Goal: Information Seeking & Learning: Understand process/instructions

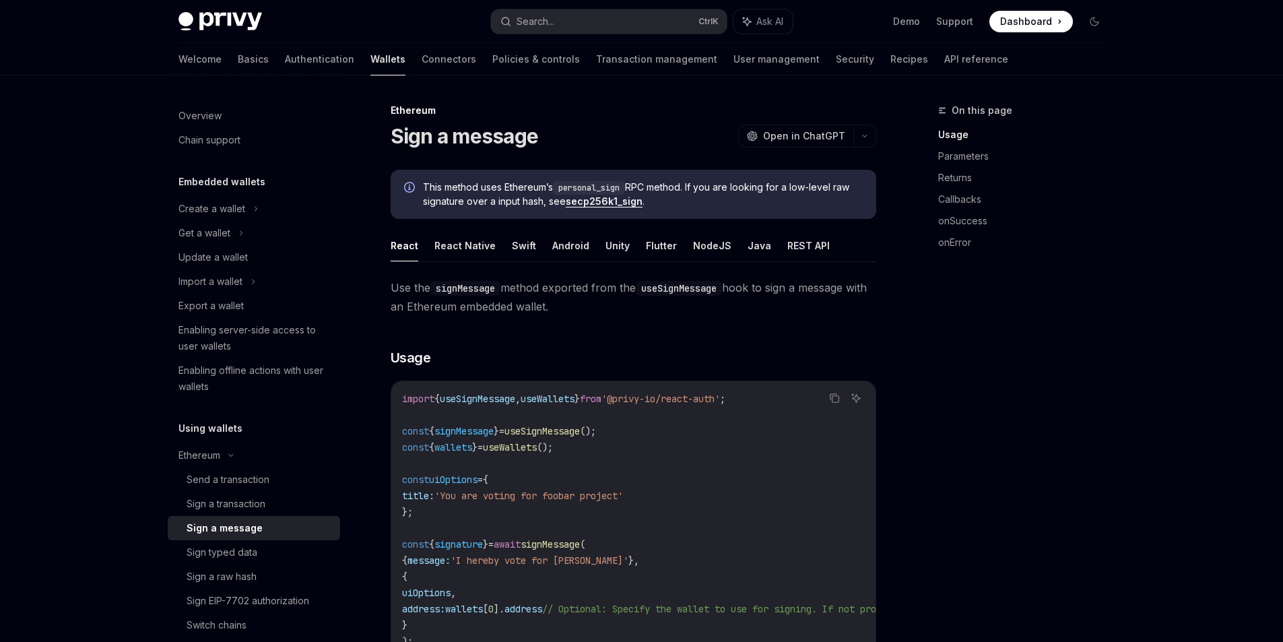
click at [399, 294] on span "Use the signMessage method exported from the useSignMessage hook to sign a mess…" at bounding box center [634, 297] width 486 height 38
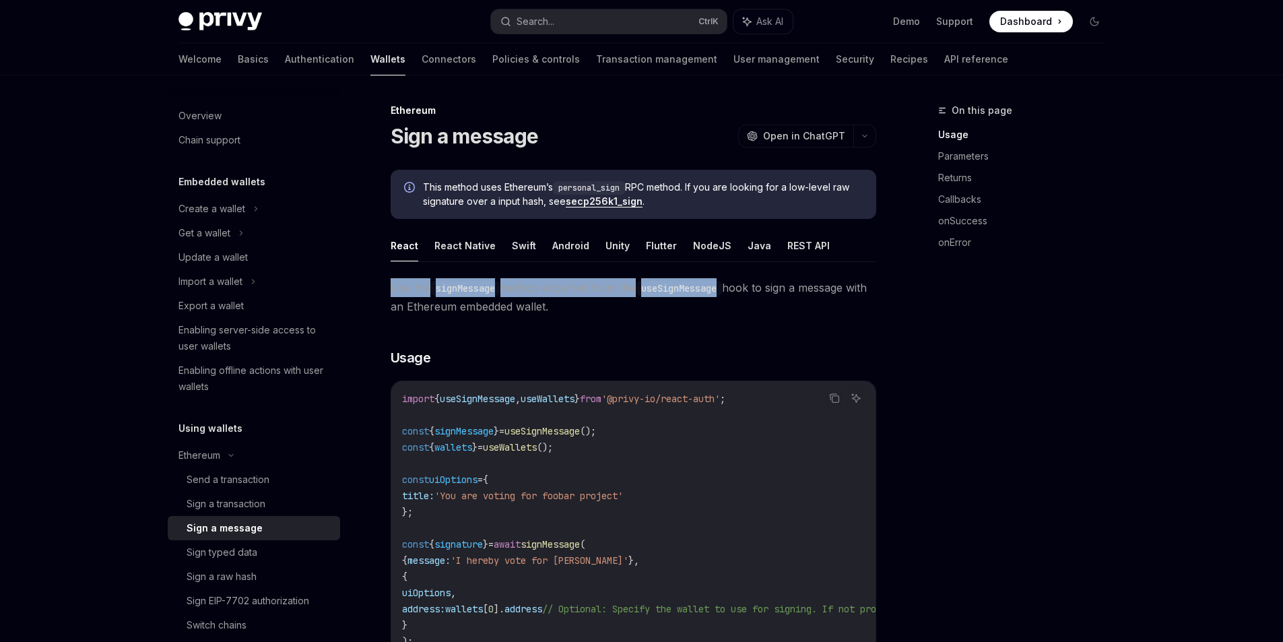
drag, startPoint x: 399, startPoint y: 294, endPoint x: 672, endPoint y: 282, distance: 273.7
click at [672, 282] on span "Use the signMessage method exported from the useSignMessage hook to sign a mess…" at bounding box center [634, 297] width 486 height 38
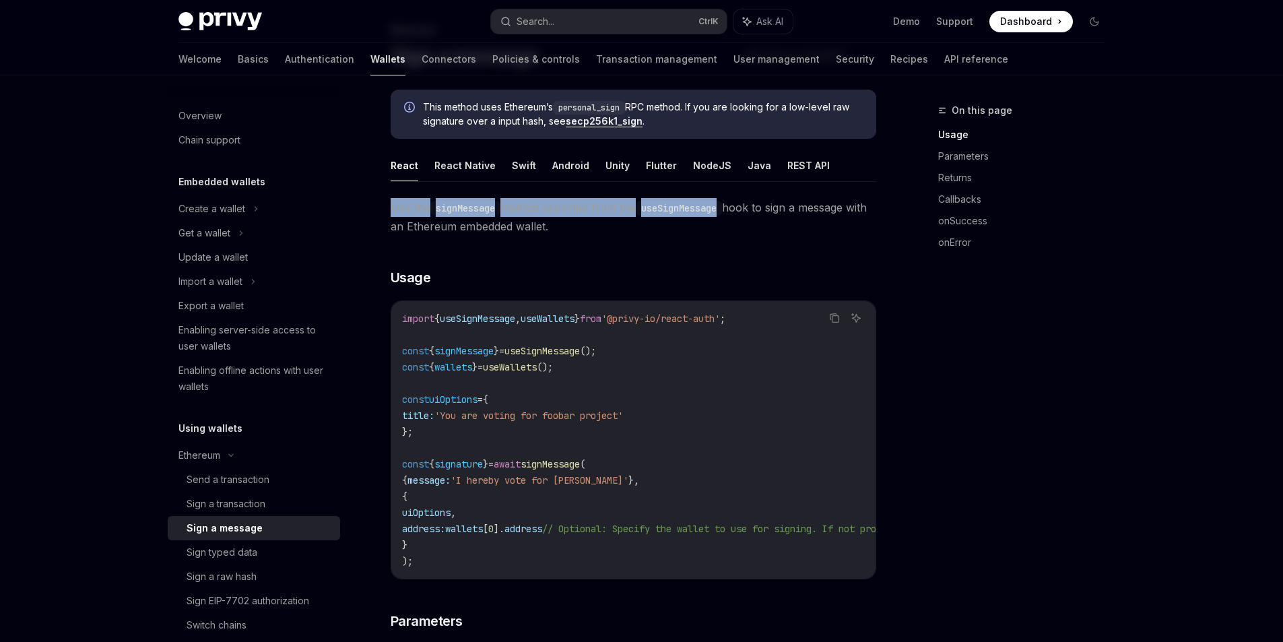
scroll to position [137, 0]
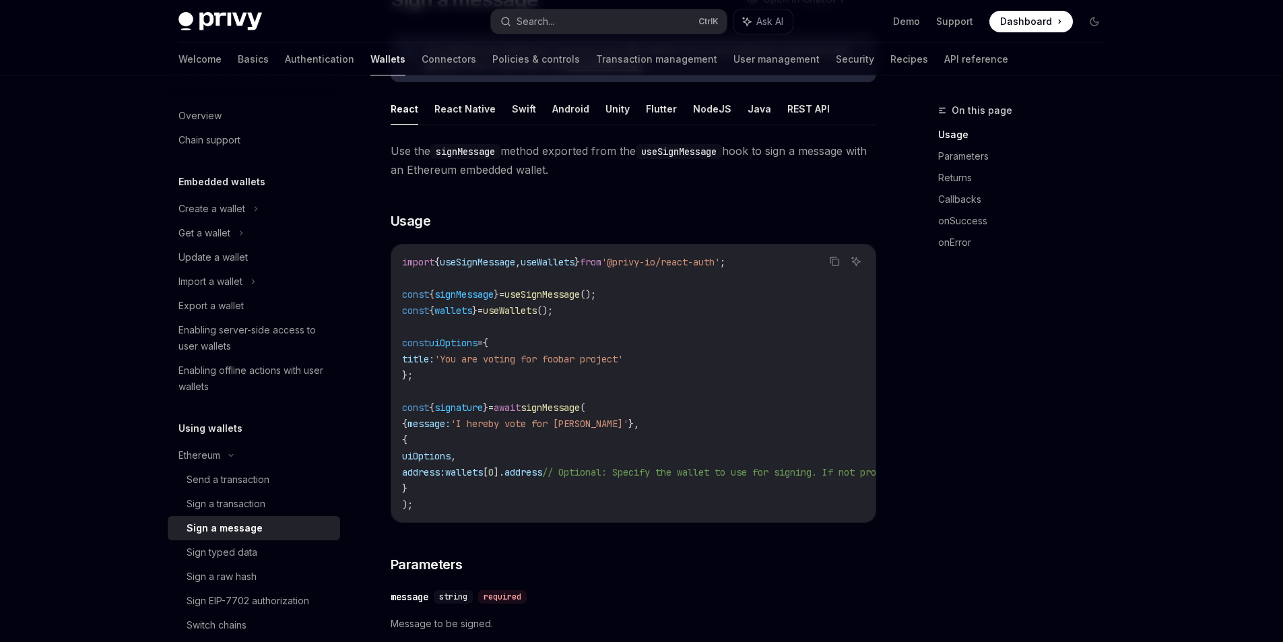
click at [1078, 288] on div "On this page Usage Parameters Returns Callbacks onSuccess onError" at bounding box center [1013, 371] width 205 height 539
click at [456, 464] on code "import { useSignMessage , useWallets } from '@privy-io/react-auth' ; const { si…" at bounding box center [755, 383] width 706 height 259
click at [448, 455] on span "uiOptions" at bounding box center [426, 456] width 48 height 12
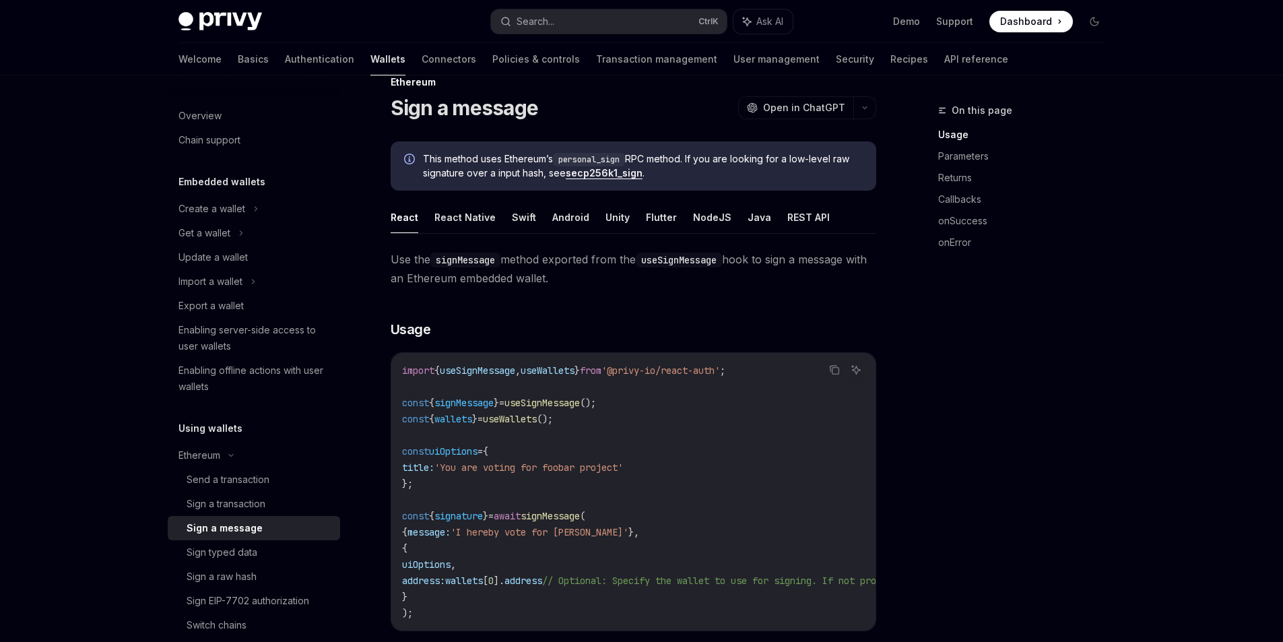
scroll to position [0, 0]
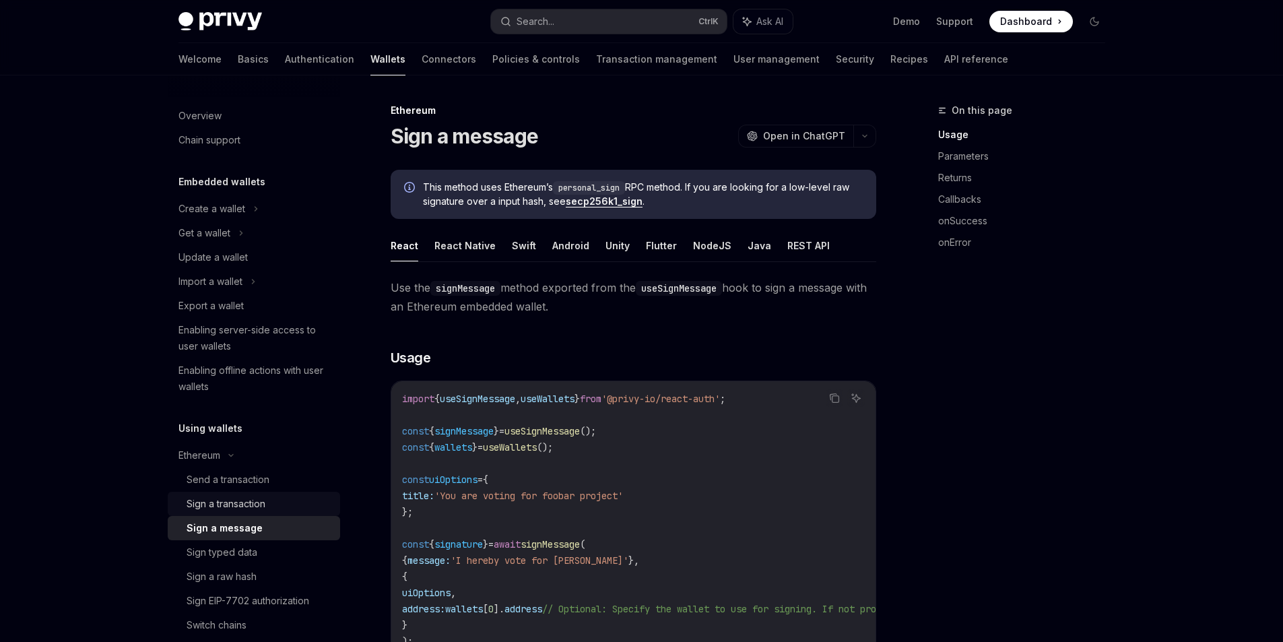
click at [265, 504] on div "Sign a transaction" at bounding box center [226, 504] width 79 height 16
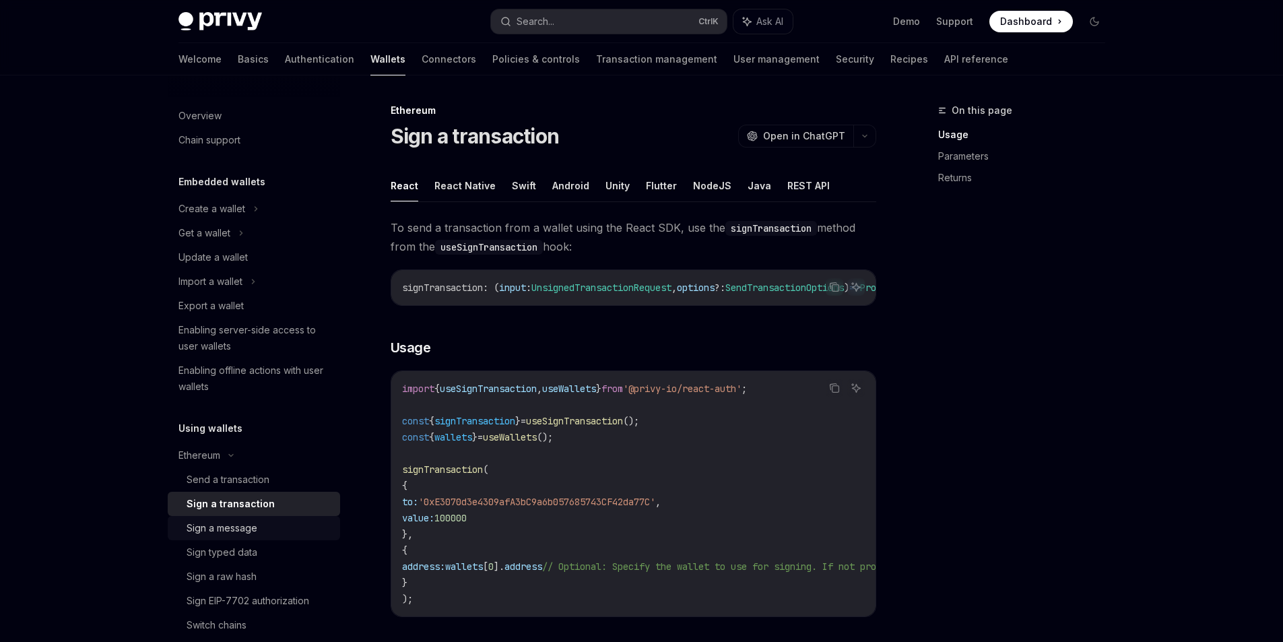
click at [249, 528] on div "Sign a message" at bounding box center [222, 528] width 71 height 16
type textarea "*"
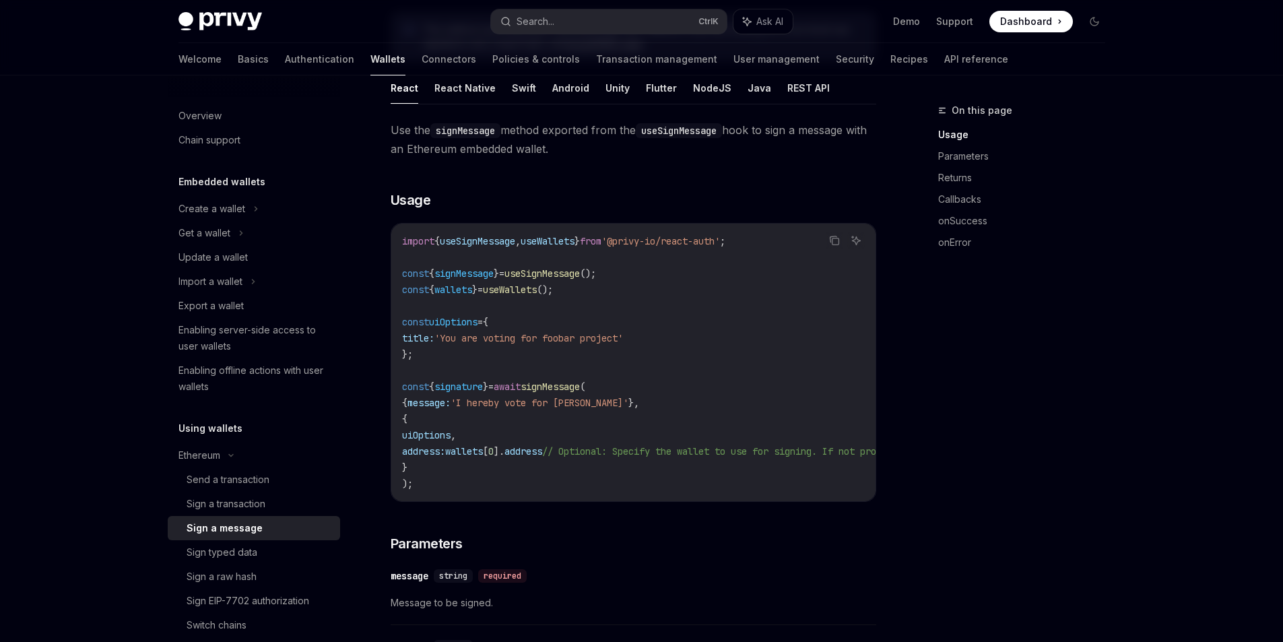
scroll to position [162, 0]
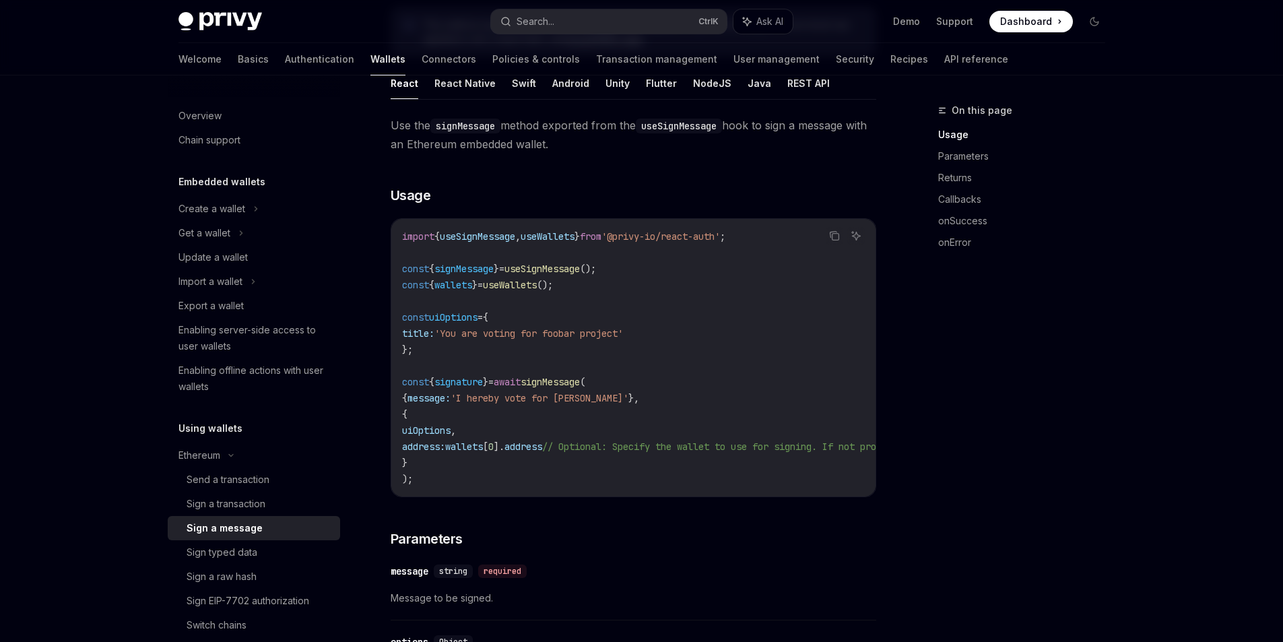
click at [537, 284] on span "useWallets" at bounding box center [510, 285] width 54 height 12
click at [483, 448] on span "wallets" at bounding box center [464, 446] width 38 height 12
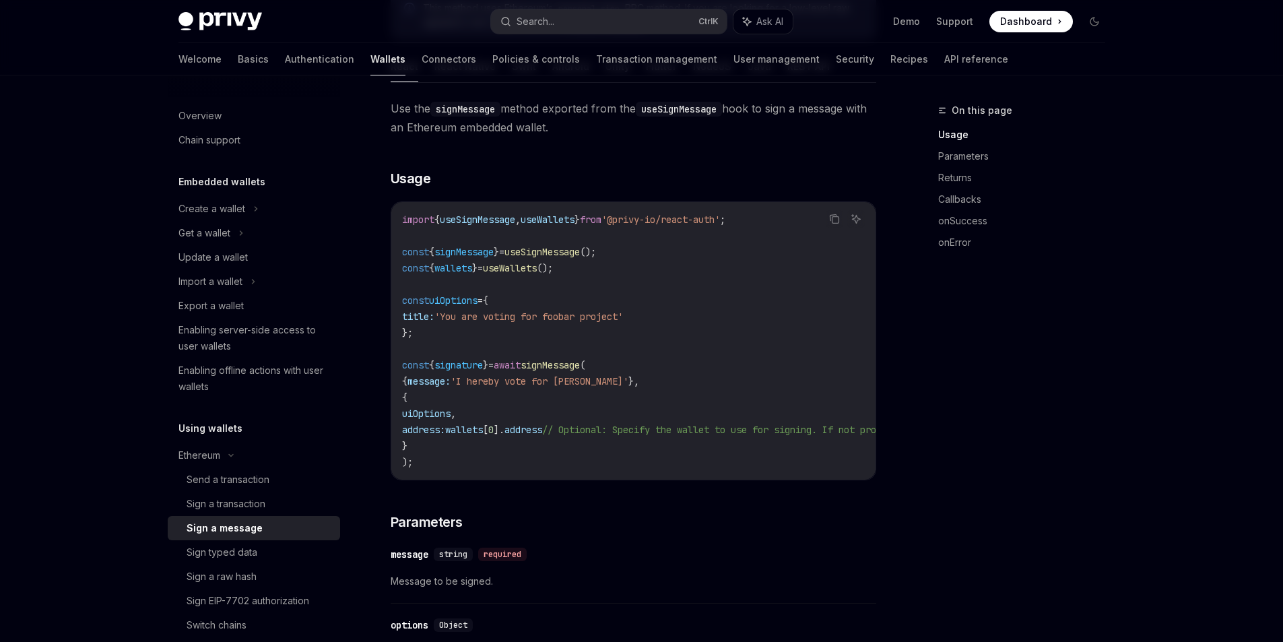
scroll to position [198, 0]
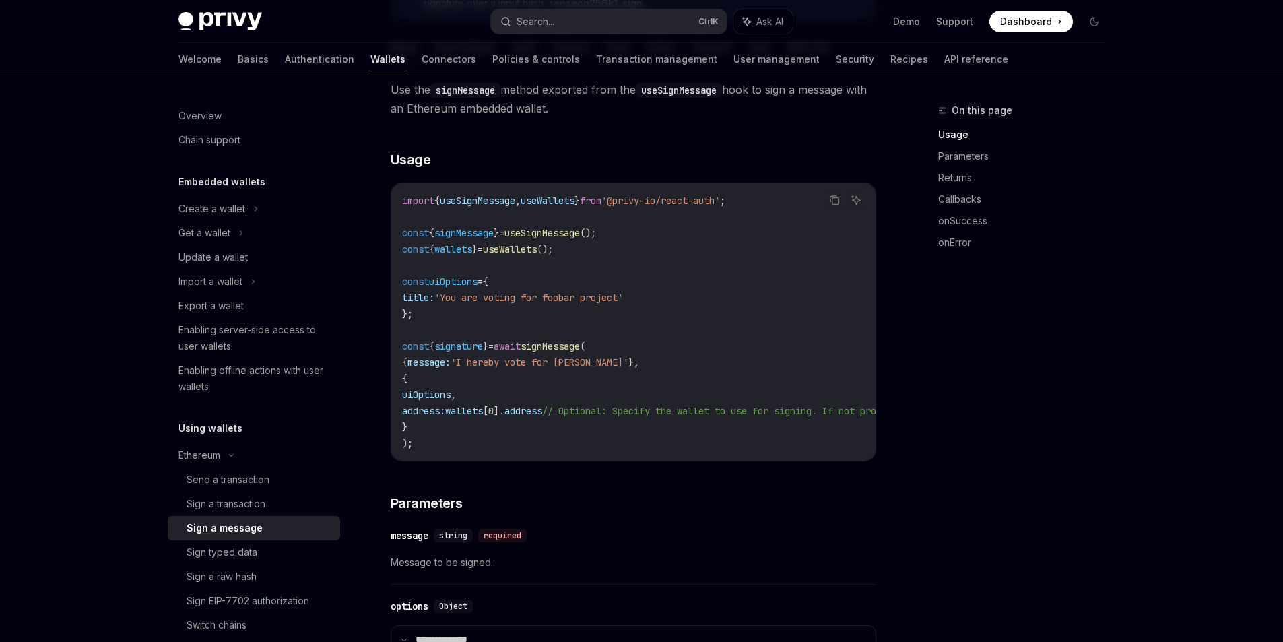
click at [447, 396] on span "uiOptions" at bounding box center [426, 395] width 48 height 12
drag, startPoint x: 412, startPoint y: 235, endPoint x: 676, endPoint y: 232, distance: 264.7
click at [676, 232] on code "import { useSignMessage , useWallets } from '@privy-io/react-auth' ; const { si…" at bounding box center [755, 322] width 706 height 259
click at [486, 197] on span "useSignMessage" at bounding box center [477, 201] width 75 height 12
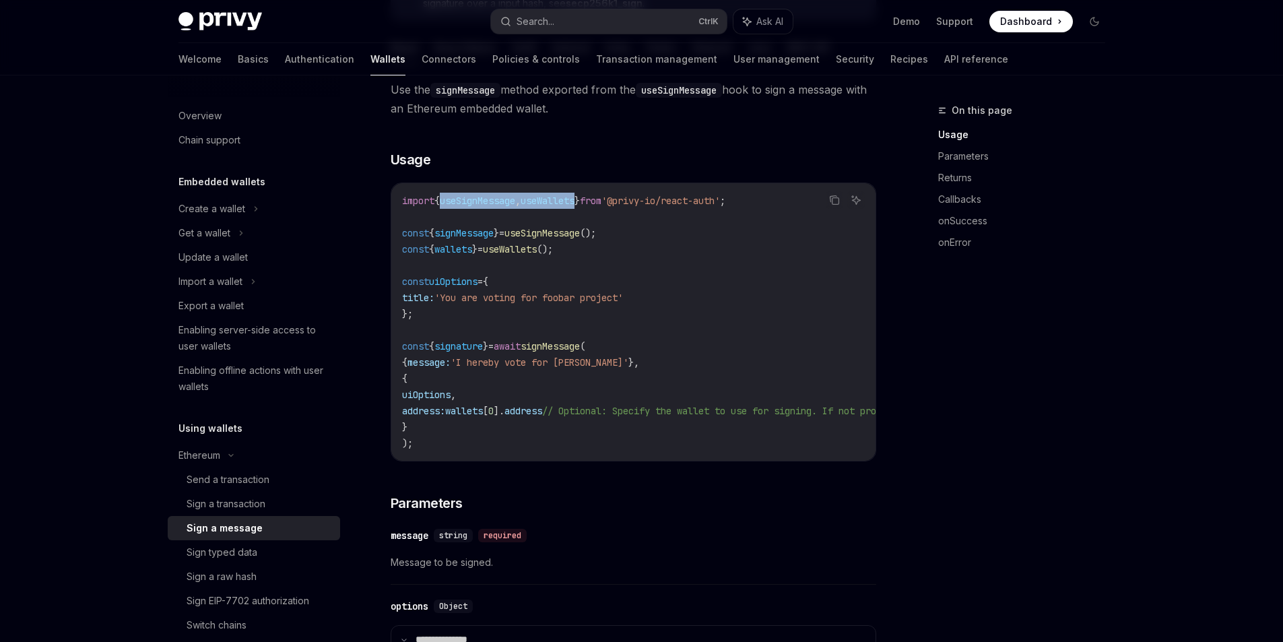
drag, startPoint x: 486, startPoint y: 197, endPoint x: 549, endPoint y: 198, distance: 63.3
click at [549, 198] on span "import { useSignMessage , useWallets } from '@privy-io/react-auth' ;" at bounding box center [563, 201] width 323 height 12
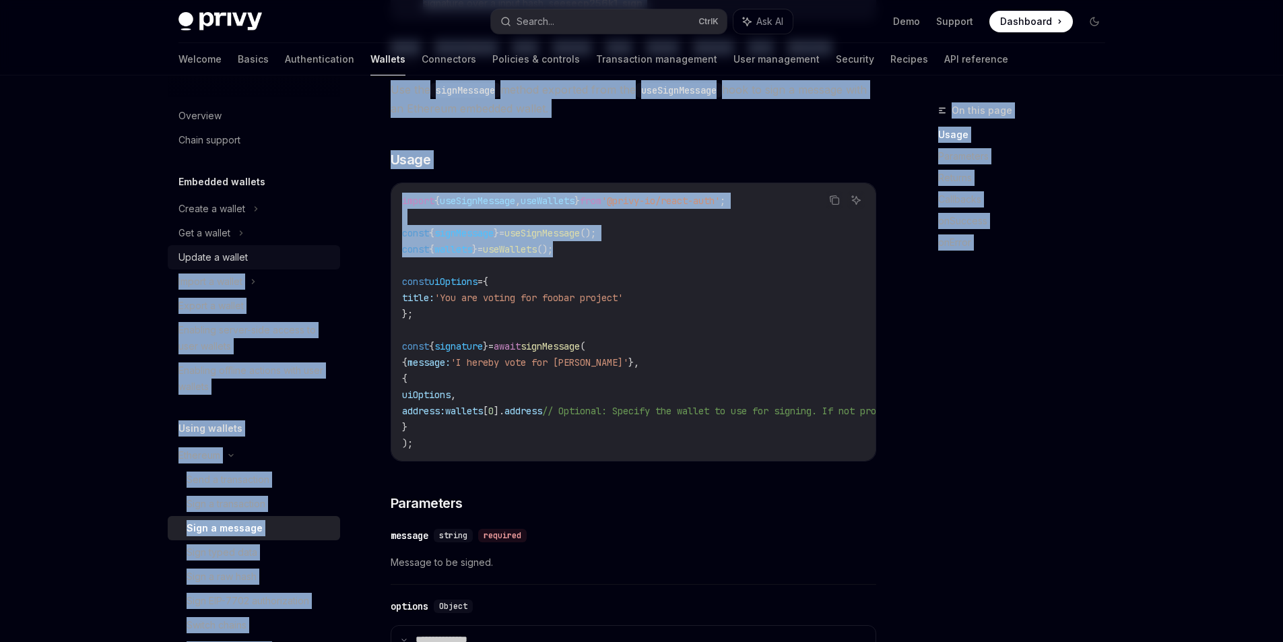
drag, startPoint x: 575, startPoint y: 248, endPoint x: 321, endPoint y: 251, distance: 254.6
click at [611, 255] on code "import { useSignMessage , useWallets } from '@privy-io/react-auth' ; const { si…" at bounding box center [755, 322] width 706 height 259
click at [553, 252] on span "();" at bounding box center [545, 249] width 16 height 12
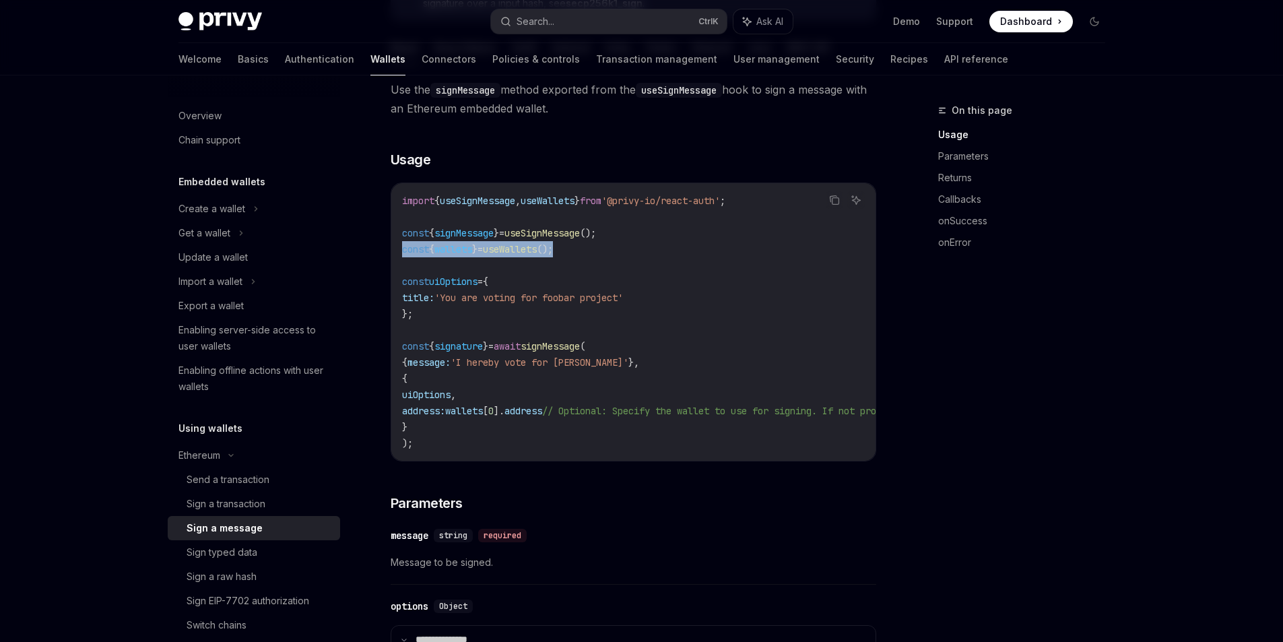
drag, startPoint x: 577, startPoint y: 251, endPoint x: 401, endPoint y: 256, distance: 175.9
click at [401, 256] on div "import { useSignMessage , useWallets } from '@privy-io/react-auth' ; const { si…" at bounding box center [633, 321] width 484 height 277
copy span "const { wallets } = useWallets ();"
click at [483, 414] on span "wallets" at bounding box center [464, 411] width 38 height 12
drag, startPoint x: 497, startPoint y: 414, endPoint x: 548, endPoint y: 413, distance: 50.5
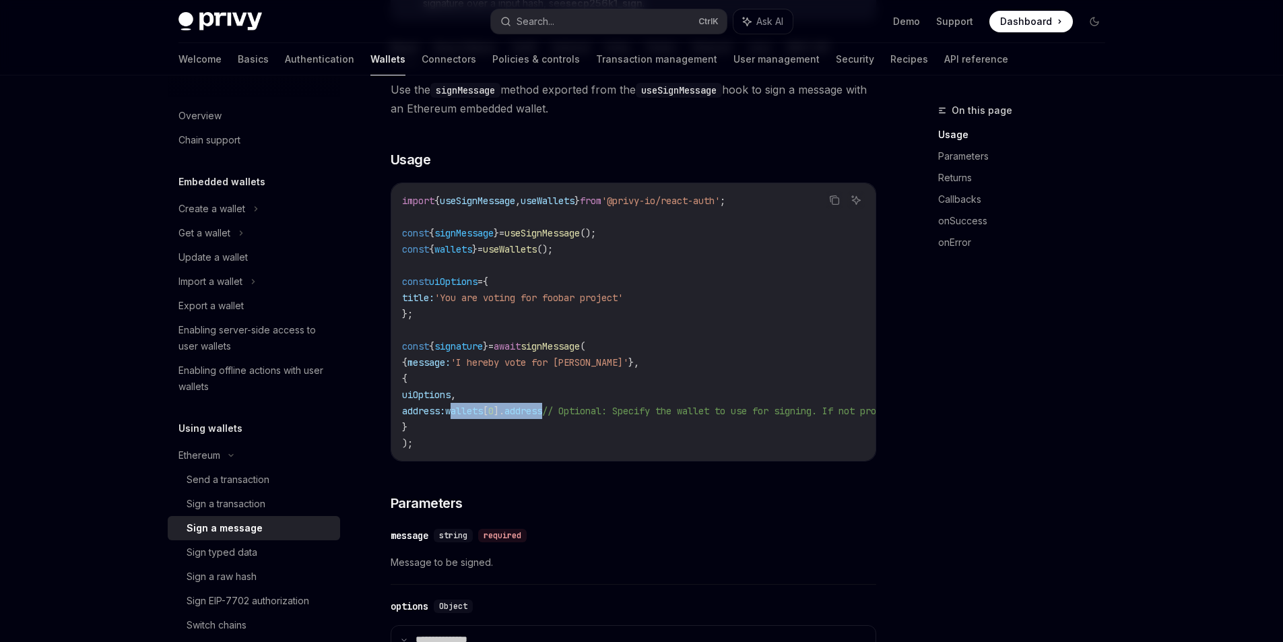
click at [548, 413] on span "address: wallets [ 0 ]. address // Optional: Specify the wallet to use for sign…" at bounding box center [739, 411] width 674 height 12
copy span "wallets [ 0 ]. address"
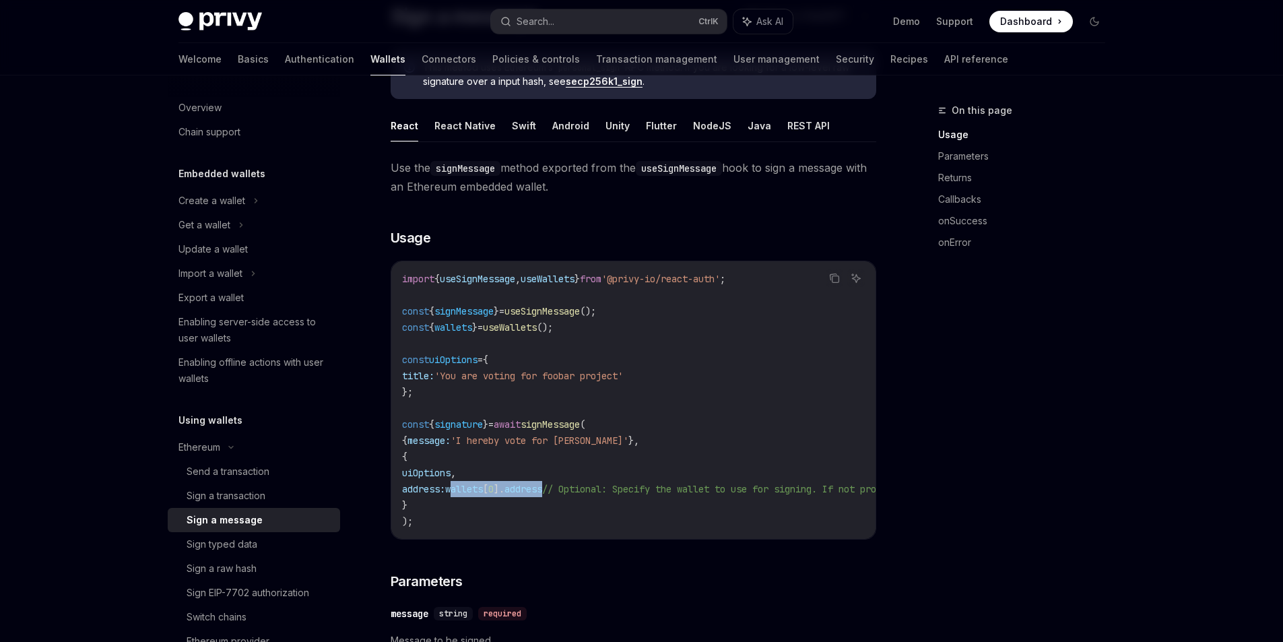
scroll to position [0, 0]
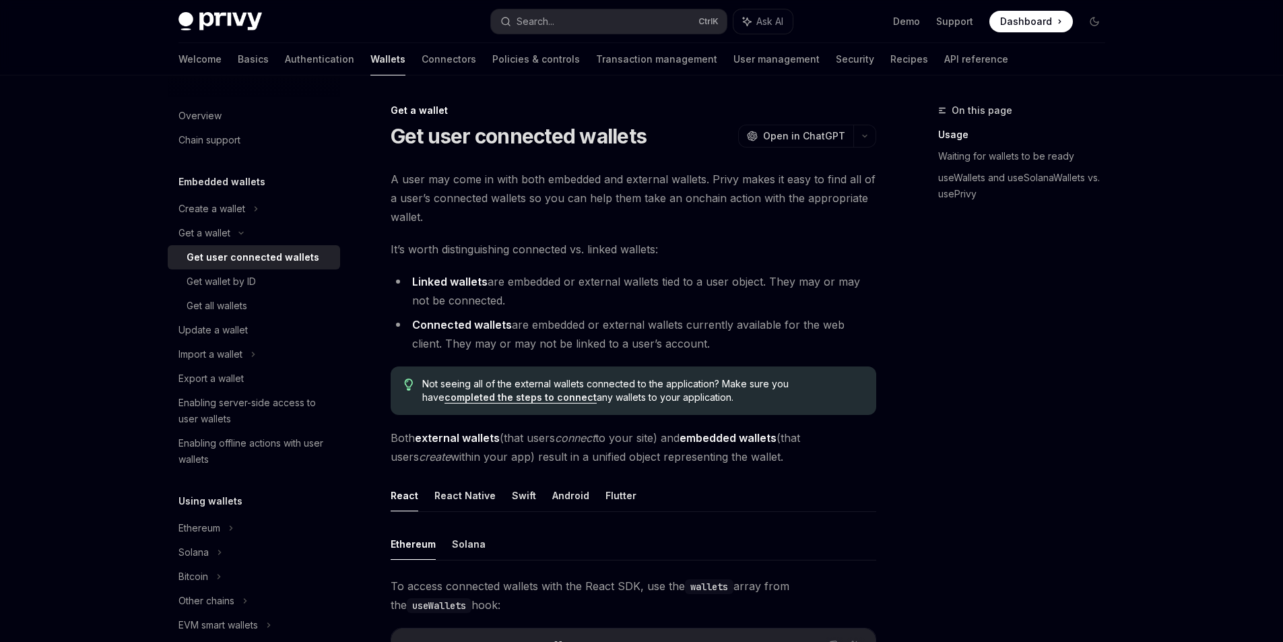
scroll to position [355, 0]
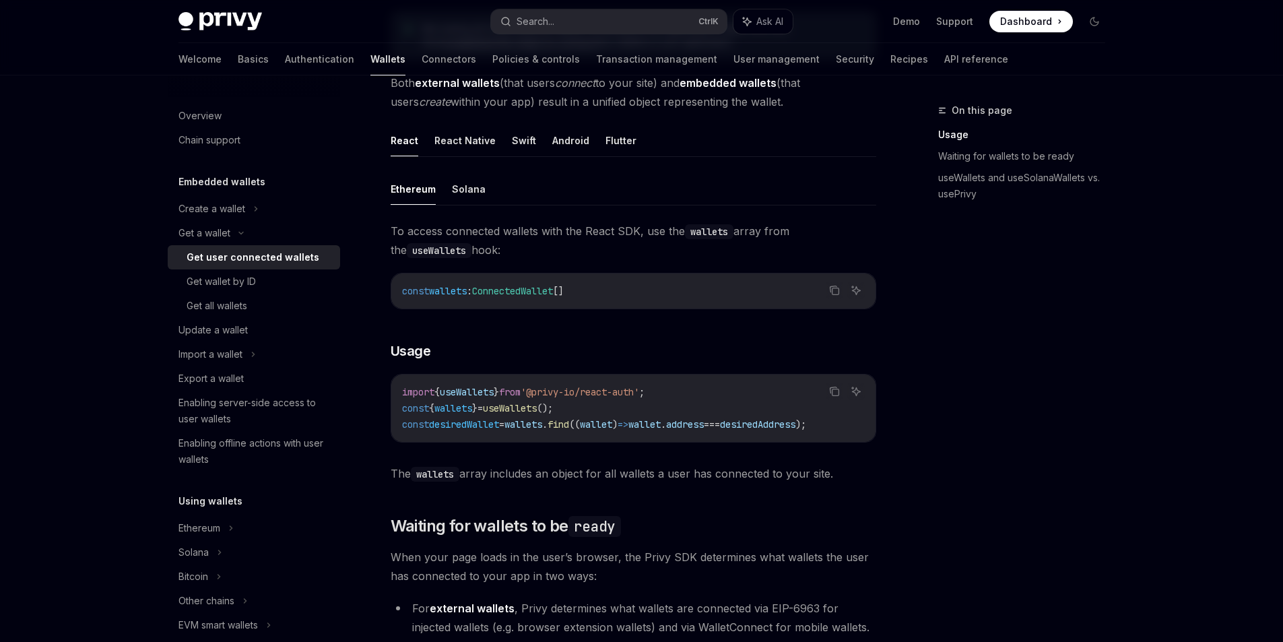
click at [479, 390] on span "useWallets" at bounding box center [467, 392] width 54 height 12
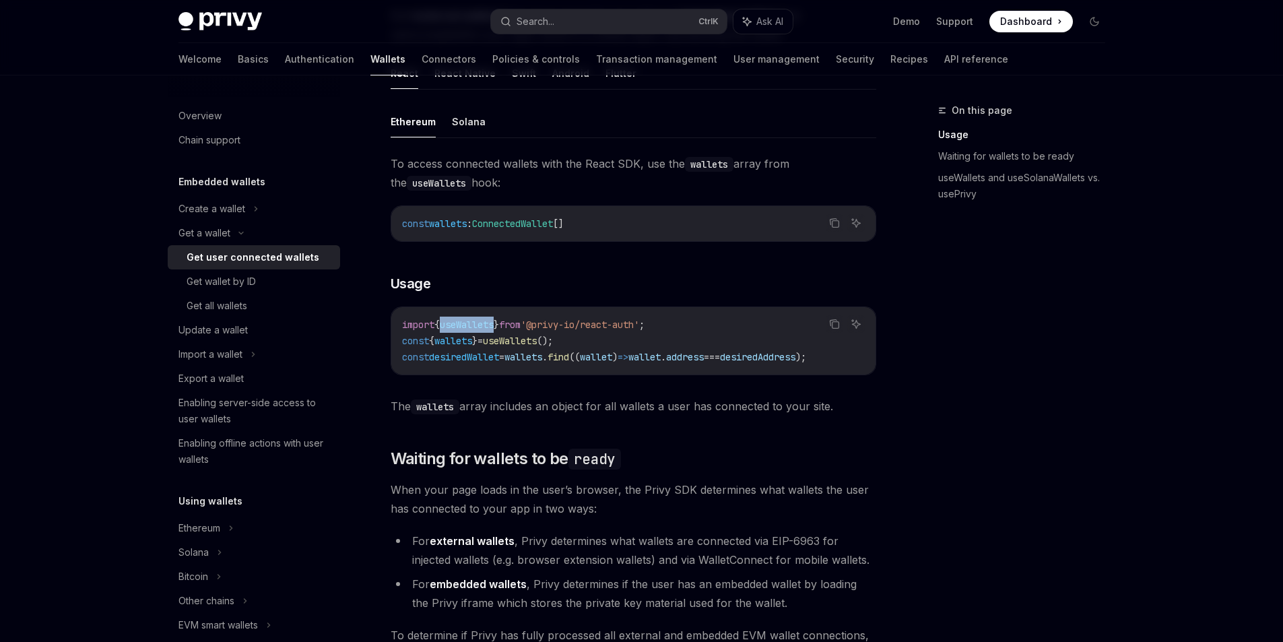
scroll to position [416, 0]
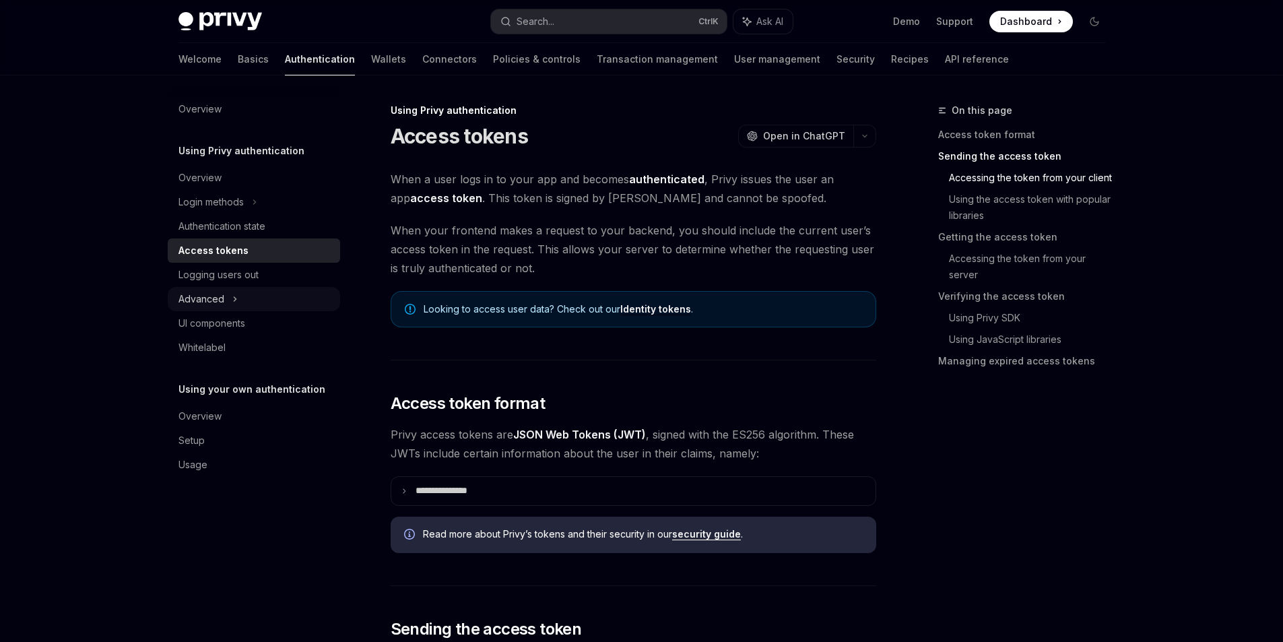
scroll to position [680, 0]
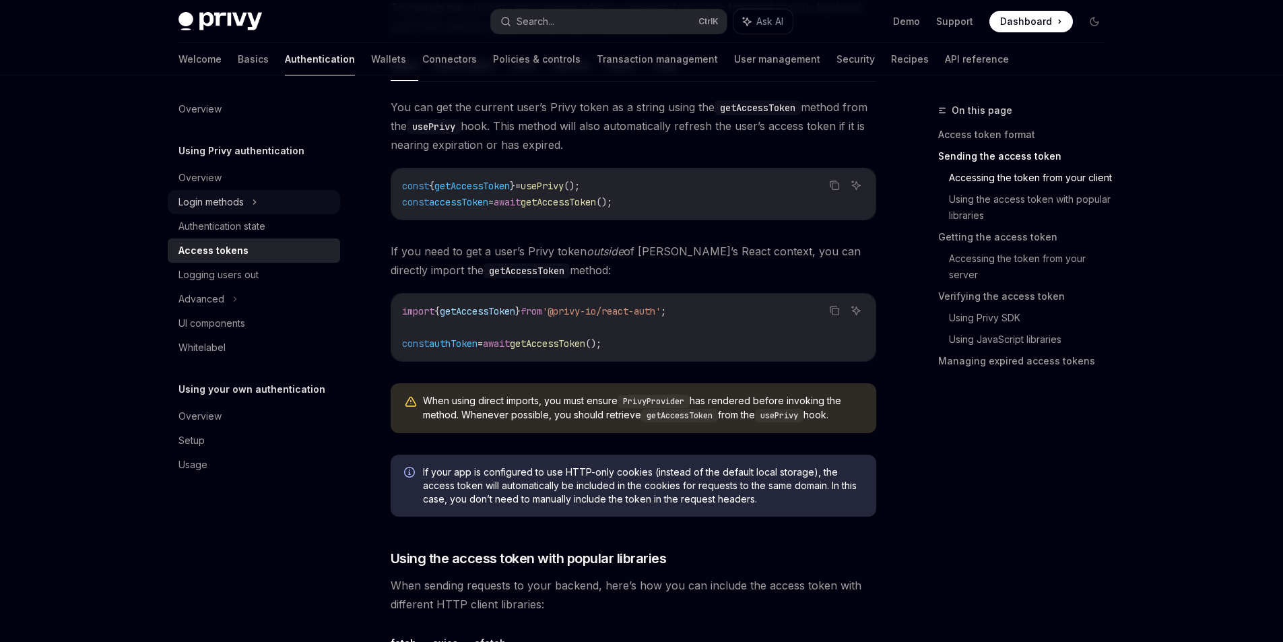
click at [253, 207] on icon at bounding box center [254, 202] width 5 height 16
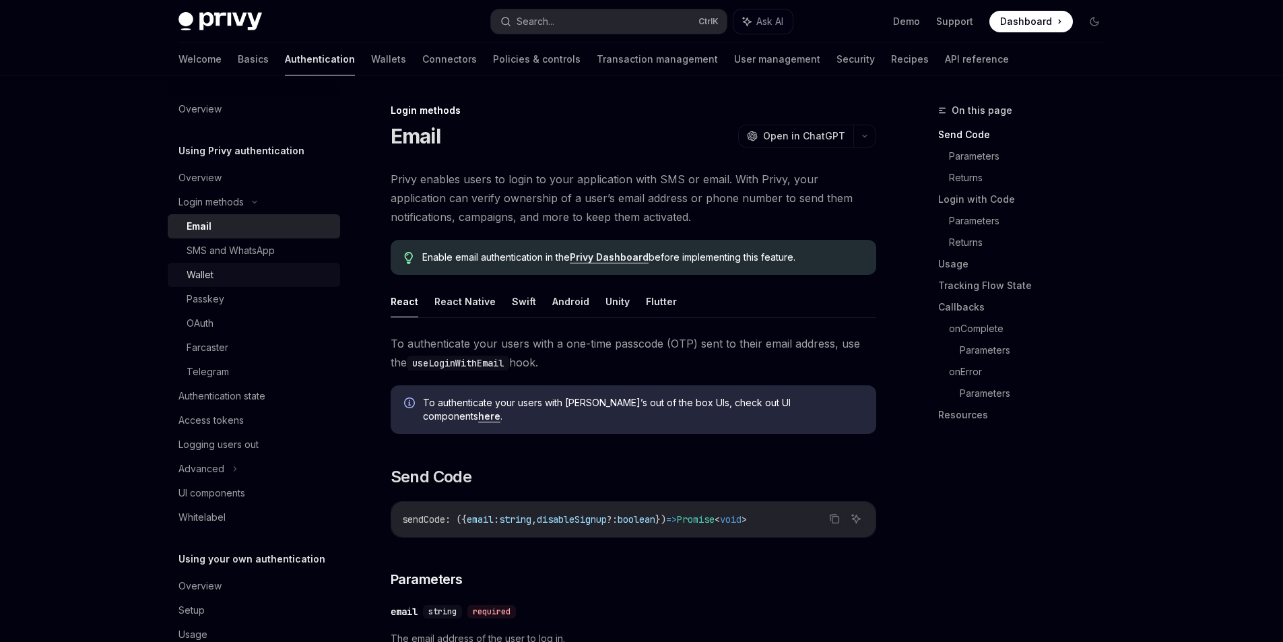
click at [234, 280] on div "Wallet" at bounding box center [259, 275] width 145 height 16
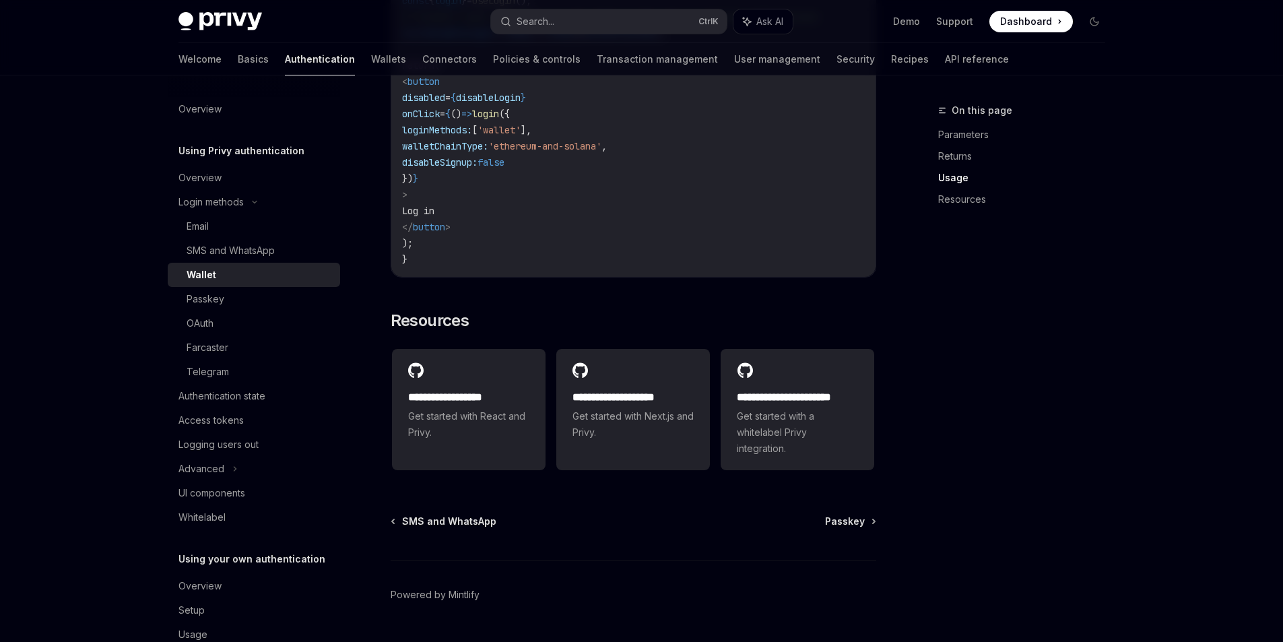
scroll to position [1052, 0]
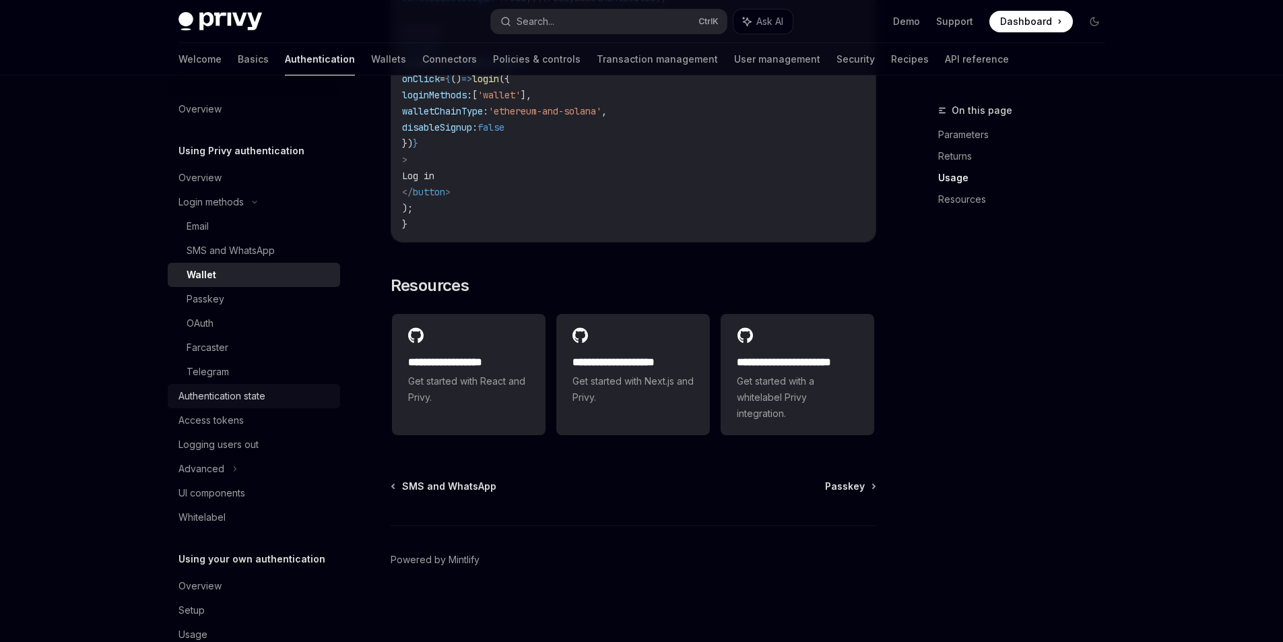
click at [280, 401] on div "Authentication state" at bounding box center [255, 396] width 154 height 16
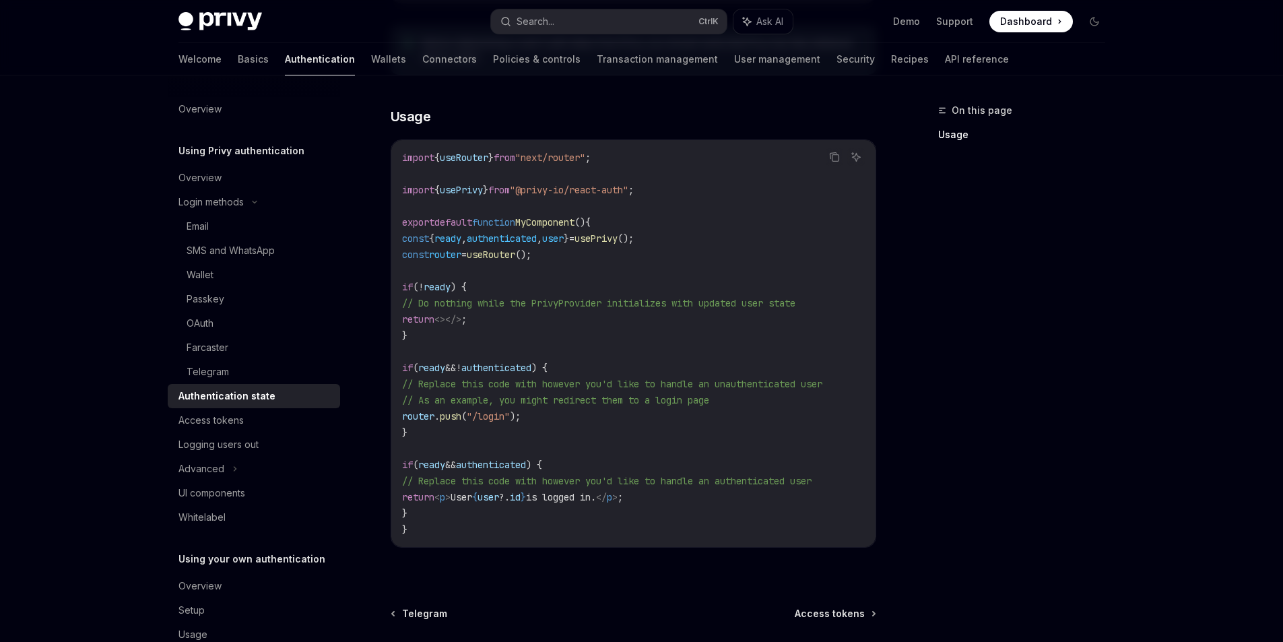
scroll to position [370, 0]
click at [197, 430] on link "Access tokens" at bounding box center [254, 420] width 172 height 24
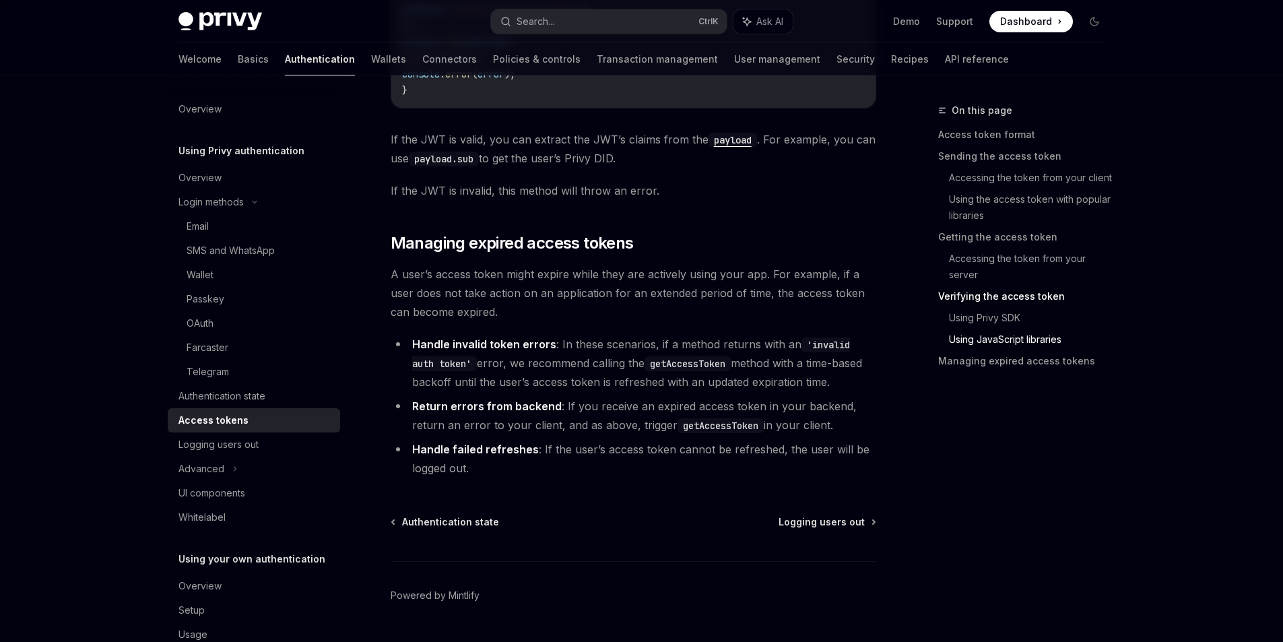
scroll to position [3380, 0]
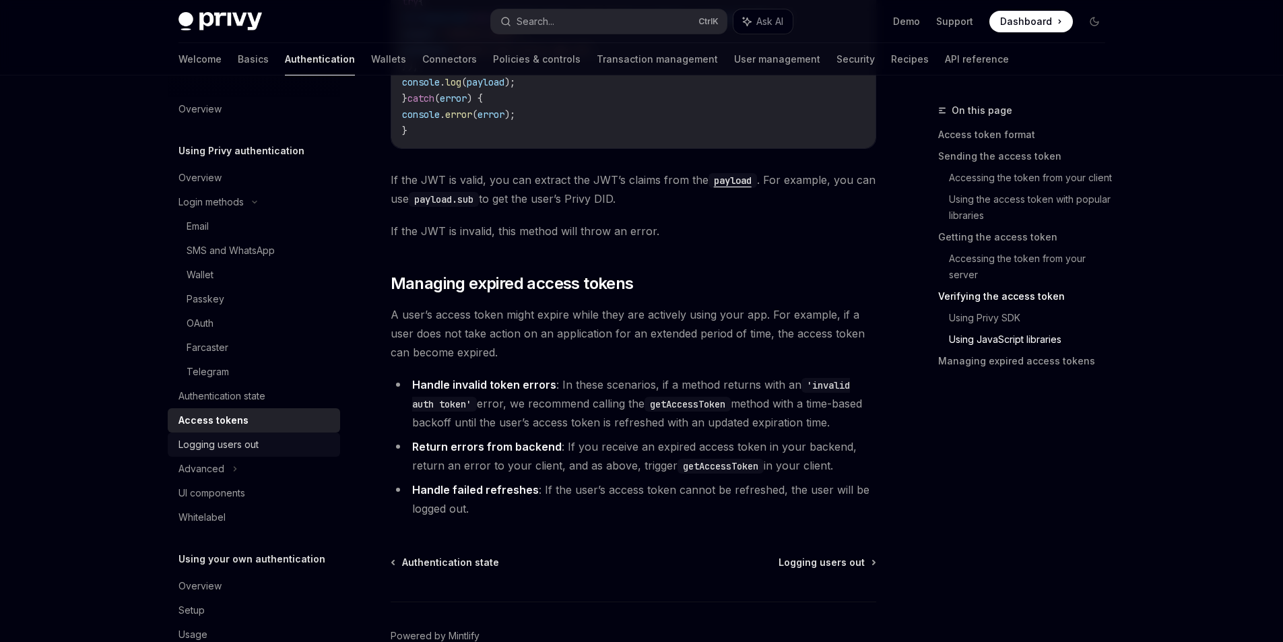
click at [232, 441] on div "Logging users out" at bounding box center [218, 444] width 80 height 16
type textarea "*"
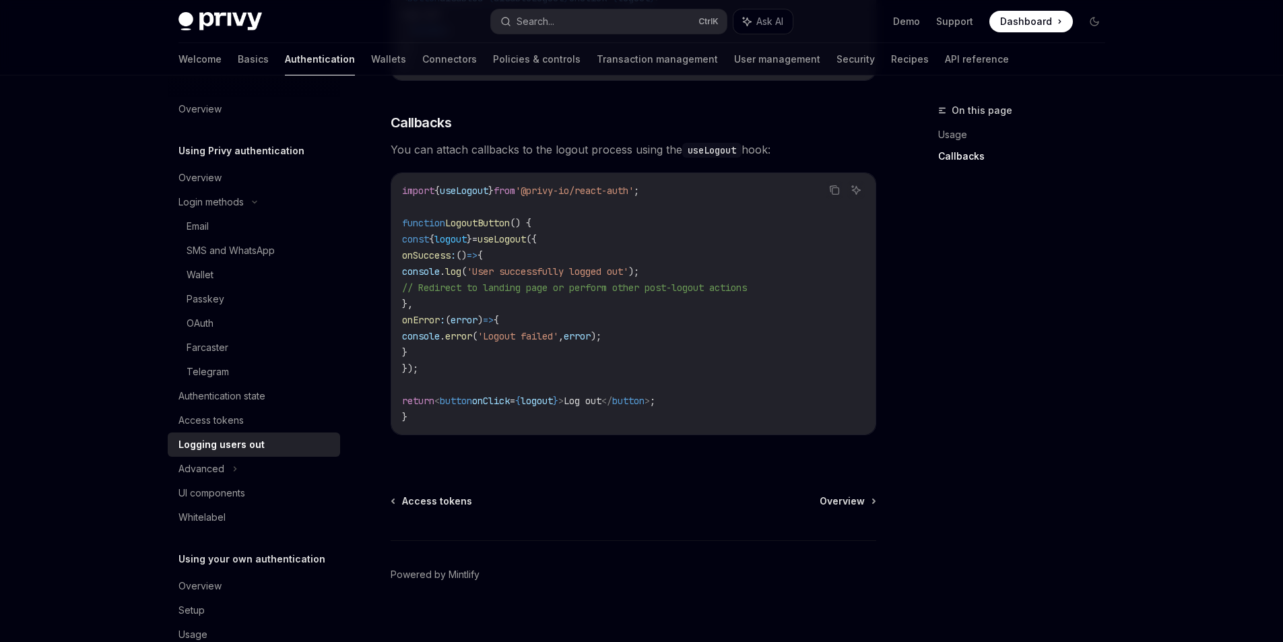
scroll to position [591, 0]
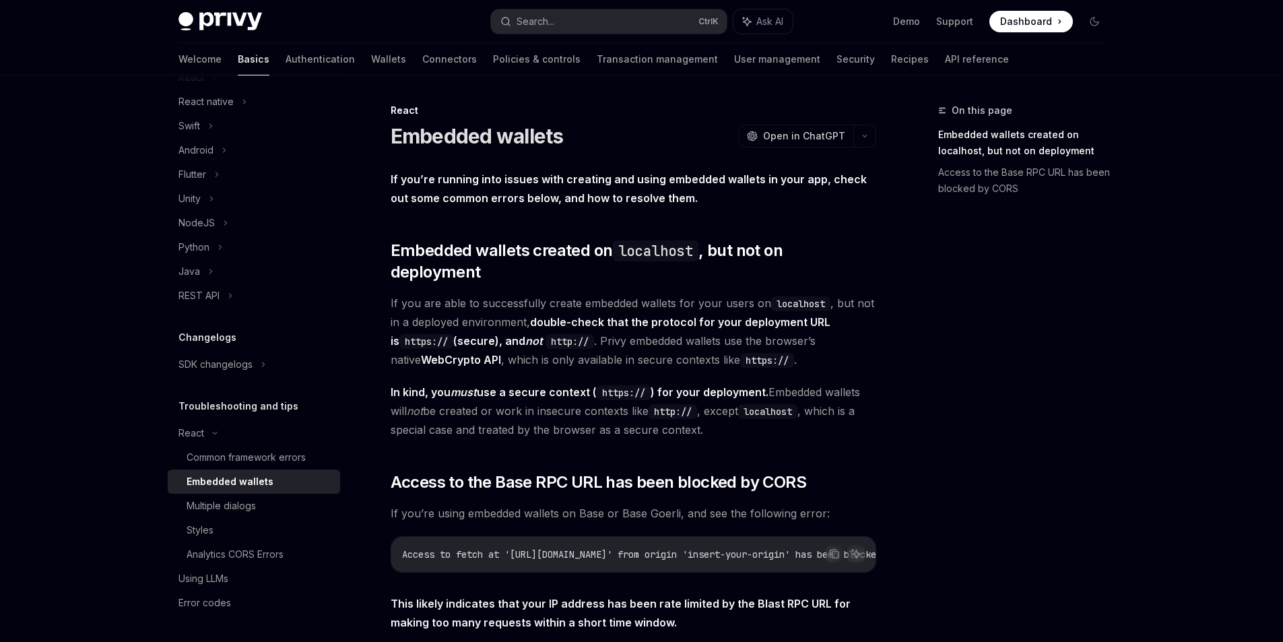
click at [1251, 50] on html "Privy Docs home page Search... Ctrl K Ask AI Demo Support Dashboard Dashboard S…" at bounding box center [641, 321] width 1283 height 642
